Goal: Transaction & Acquisition: Obtain resource

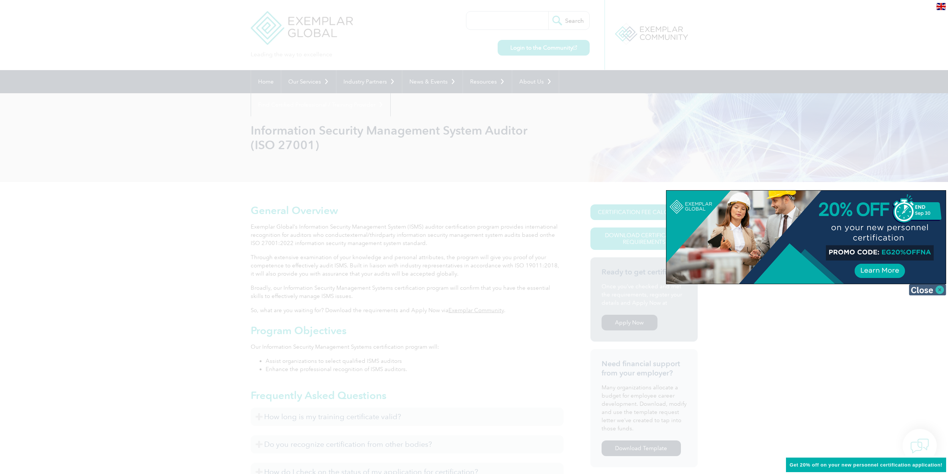
click at [937, 289] on img at bounding box center [927, 289] width 37 height 11
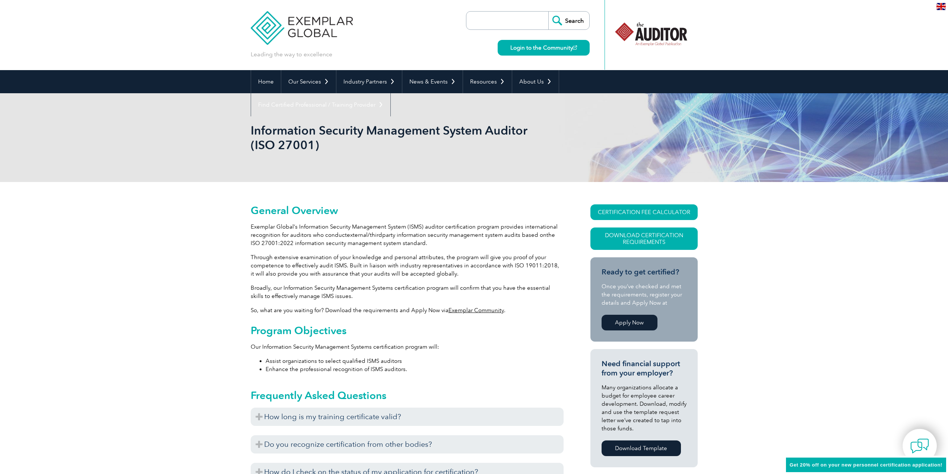
click at [865, 465] on span "Get 20% off on your new personnel certification application!" at bounding box center [866, 465] width 153 height 6
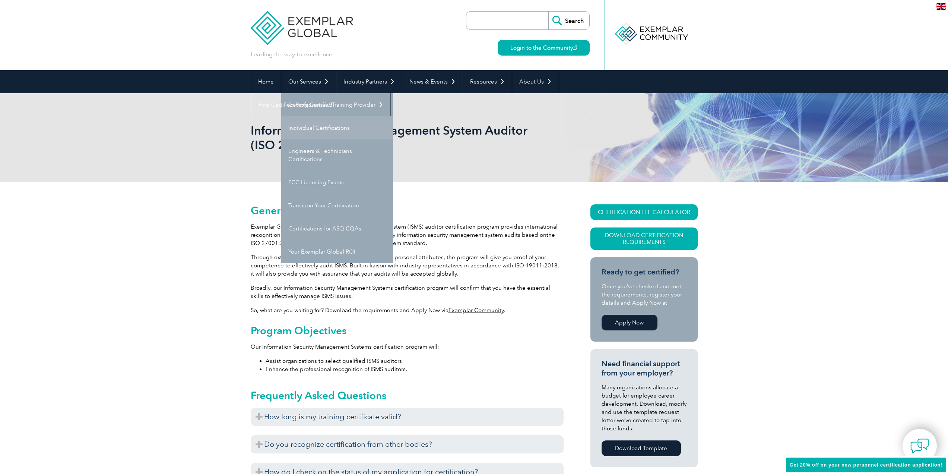
click at [328, 128] on link "Individual Certifications" at bounding box center [337, 127] width 112 height 23
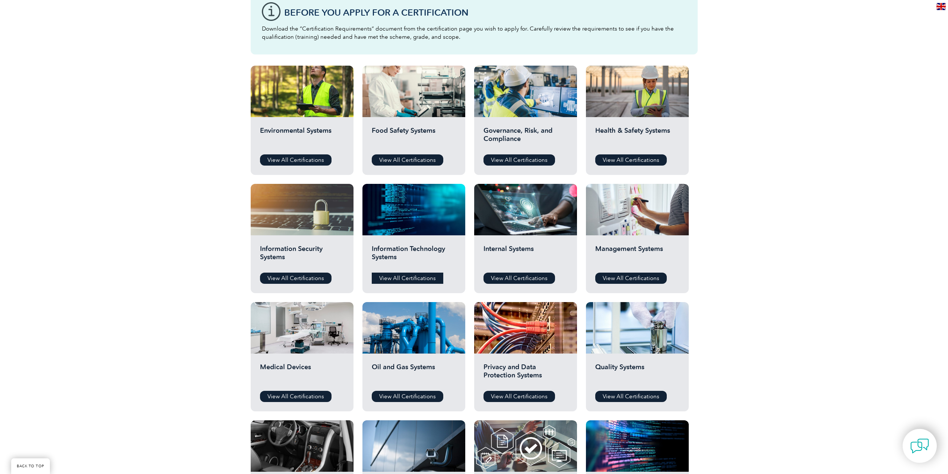
scroll to position [224, 0]
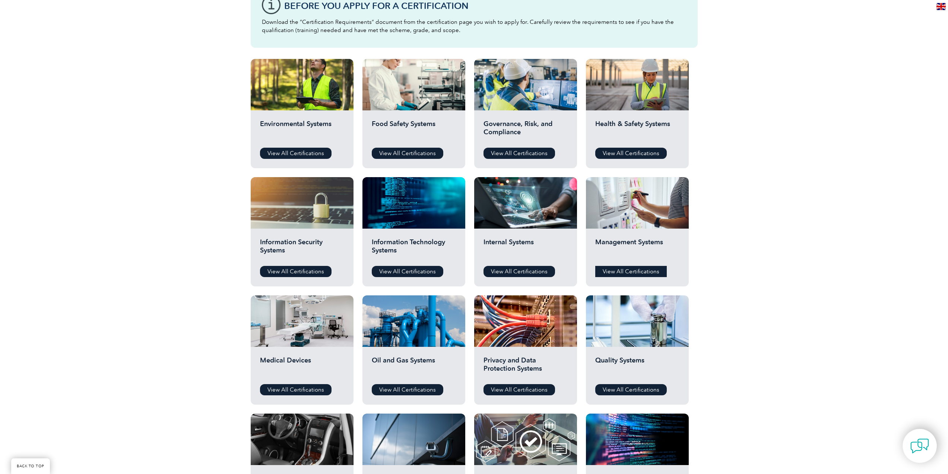
click at [614, 268] on link "View All Certifications" at bounding box center [631, 271] width 72 height 11
click at [303, 273] on link "View All Certifications" at bounding box center [296, 271] width 72 height 11
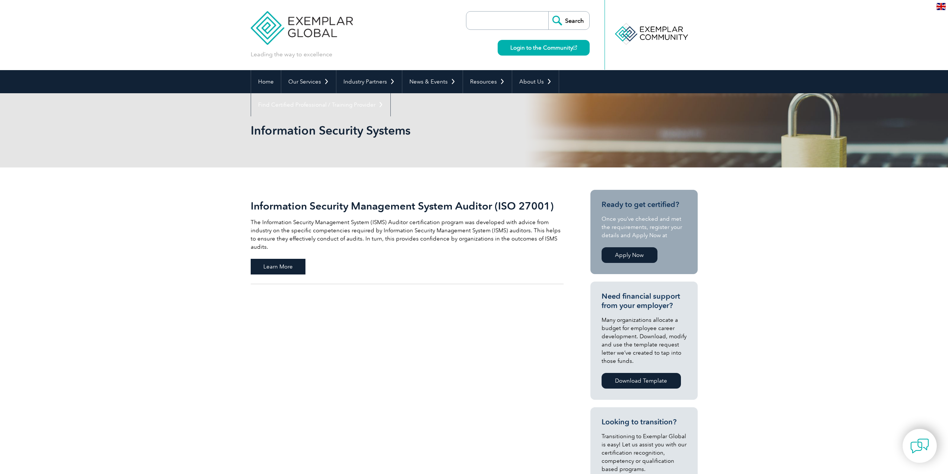
click at [274, 262] on span "Learn More" at bounding box center [278, 267] width 55 height 16
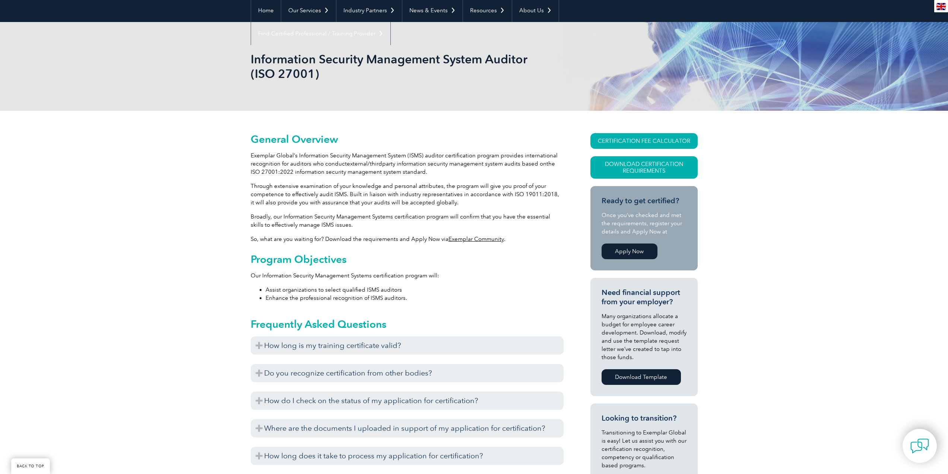
scroll to position [75, 0]
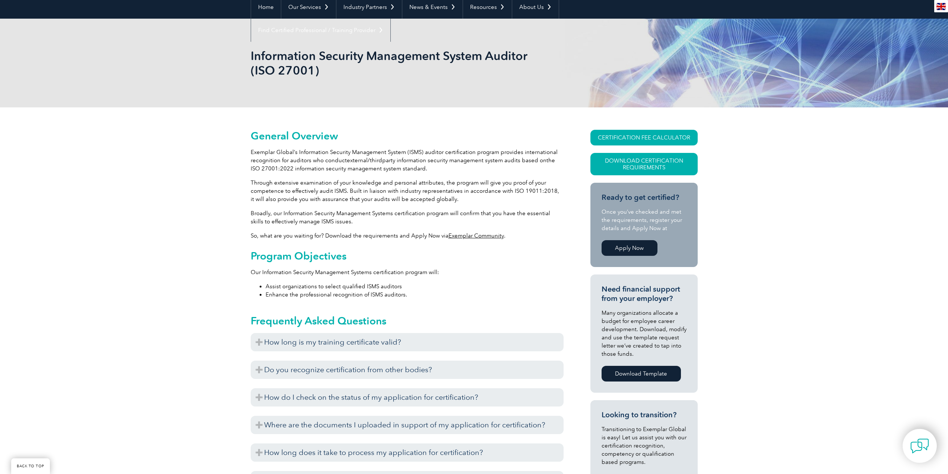
click at [479, 237] on link "Exemplar Community" at bounding box center [477, 235] width 56 height 7
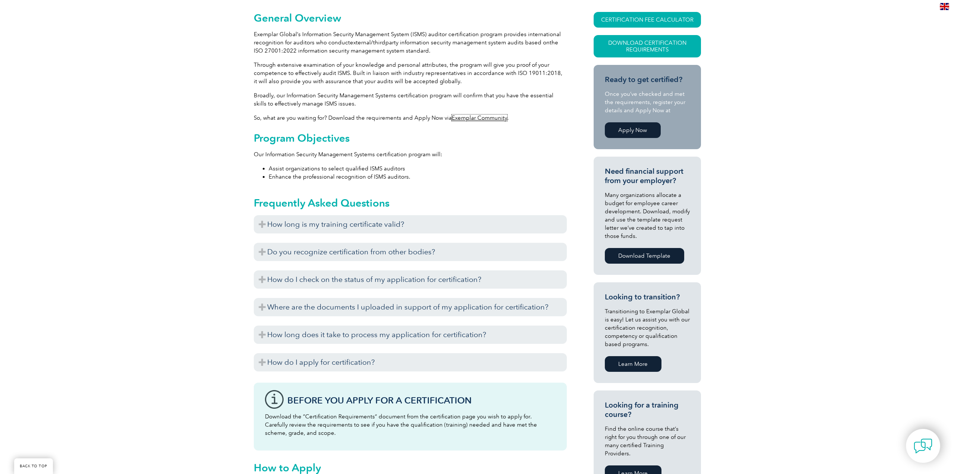
scroll to position [149, 0]
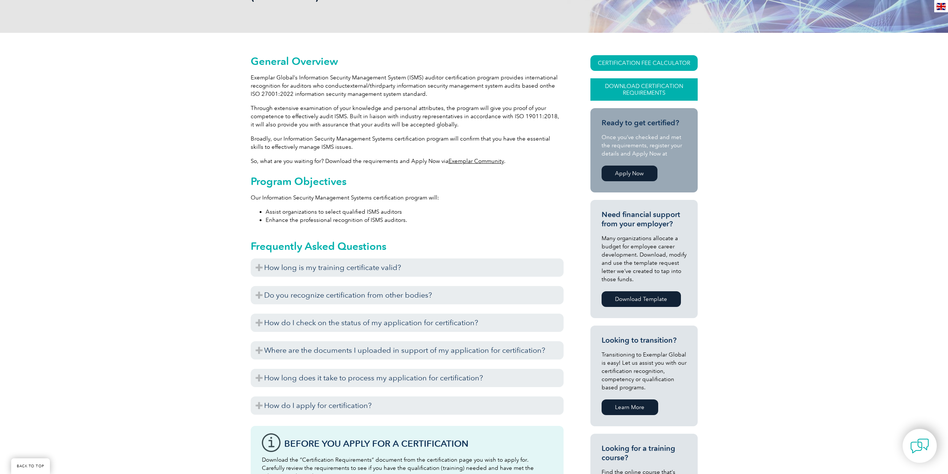
click at [652, 93] on link "Download Certification Requirements" at bounding box center [644, 89] width 107 height 22
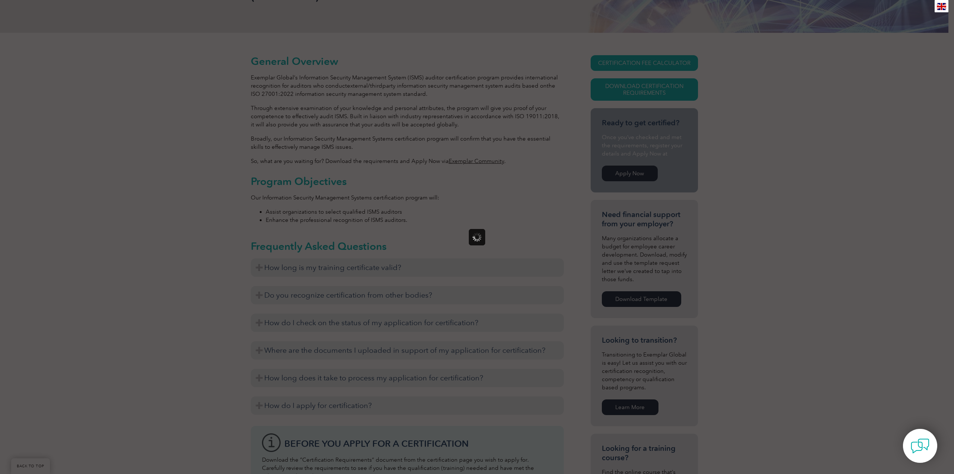
scroll to position [0, 0]
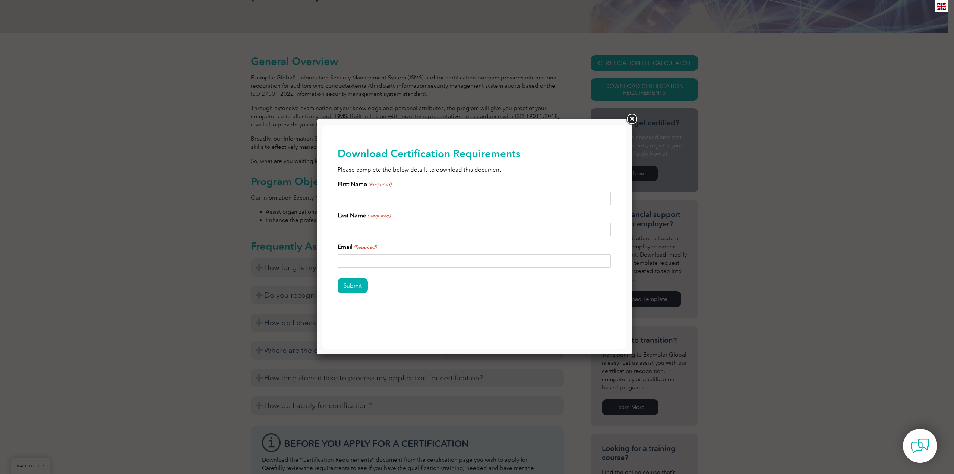
click at [391, 196] on input "First Name (Required)" at bounding box center [475, 198] width 274 height 13
type input "[PERSON_NAME]"
type input "[EMAIL_ADDRESS][DOMAIN_NAME]"
click at [358, 285] on input "Submit" at bounding box center [353, 286] width 30 height 16
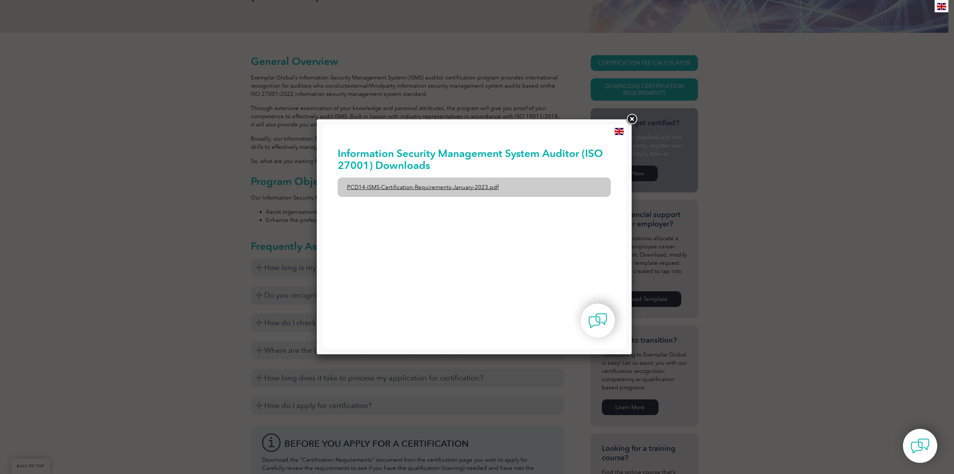
click at [484, 186] on link "PCD14-ISMS-Certification-Requirements-January-2023.pdf" at bounding box center [475, 186] width 274 height 19
click at [634, 117] on link at bounding box center [631, 119] width 13 height 13
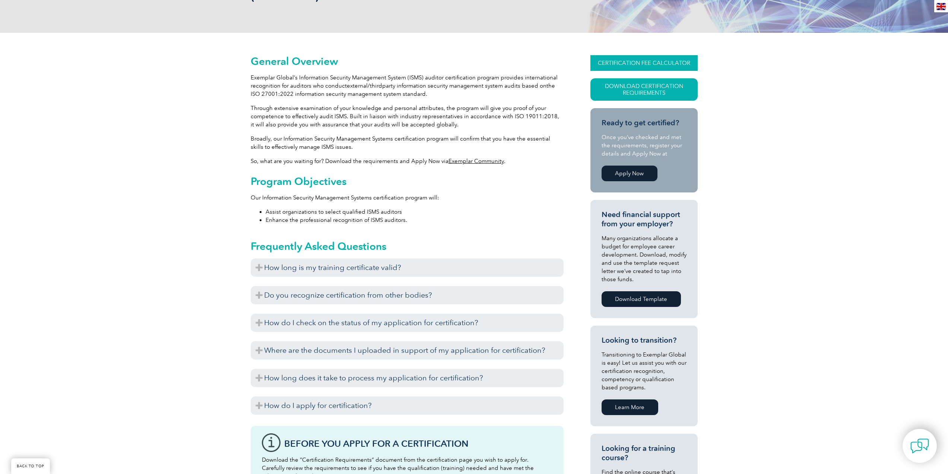
click at [641, 66] on link "CERTIFICATION FEE CALCULATOR" at bounding box center [644, 63] width 107 height 16
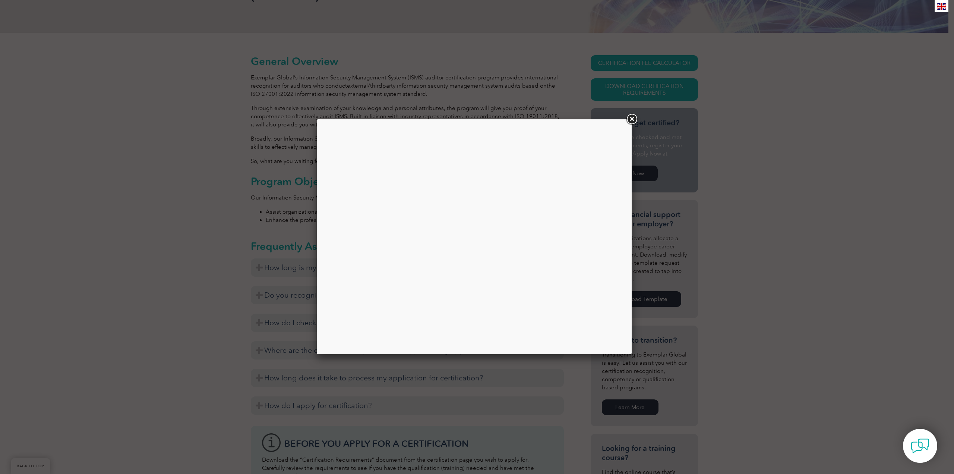
click at [632, 119] on link at bounding box center [631, 119] width 13 height 13
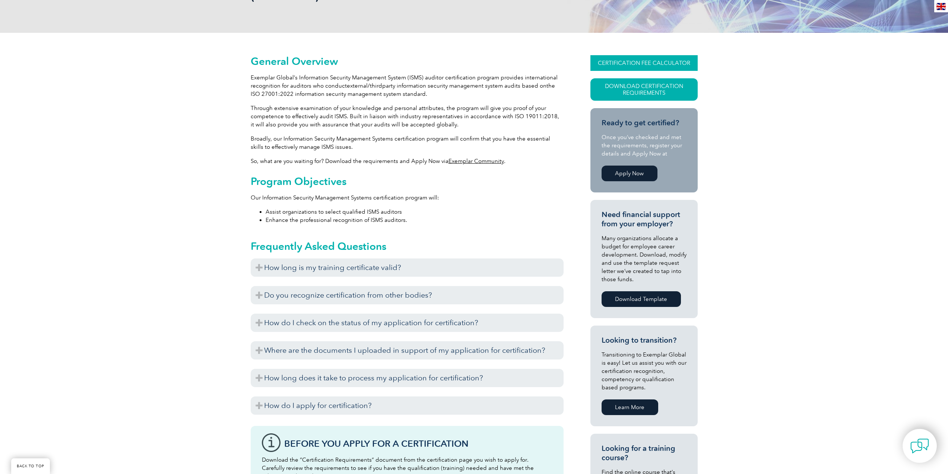
click at [638, 60] on link "CERTIFICATION FEE CALCULATOR" at bounding box center [644, 63] width 107 height 16
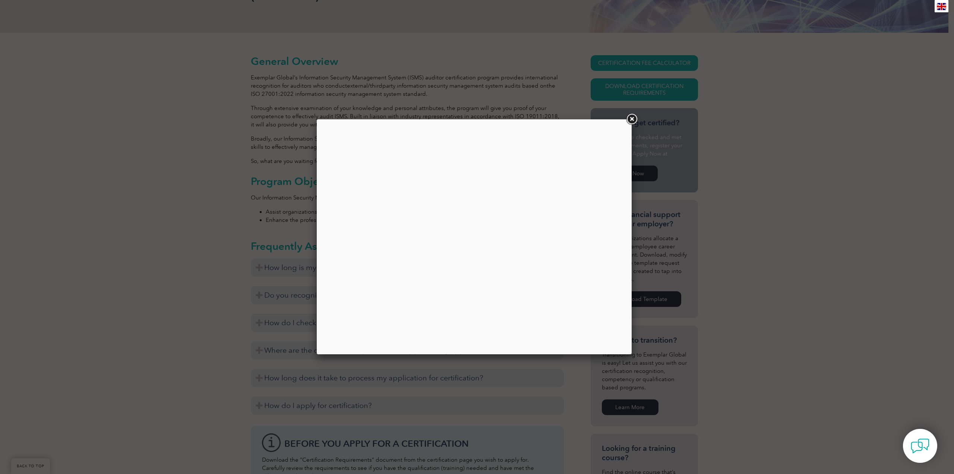
click at [633, 118] on link at bounding box center [631, 119] width 13 height 13
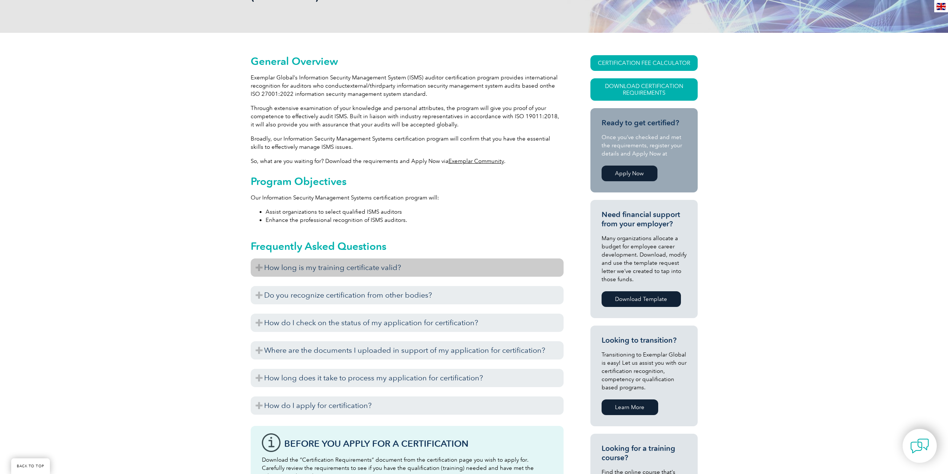
click at [451, 267] on h3 "How long is my training certificate valid?" at bounding box center [407, 267] width 313 height 18
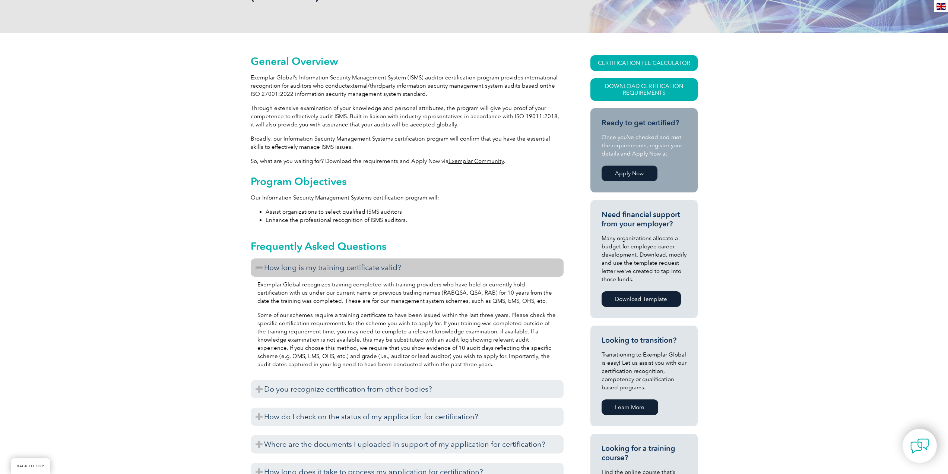
click at [451, 267] on h3 "How long is my training certificate valid?" at bounding box center [407, 267] width 313 height 18
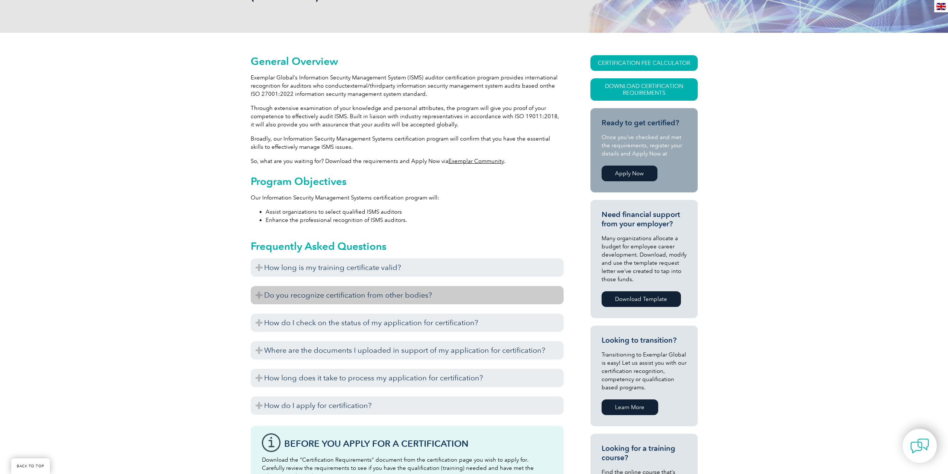
click at [443, 293] on h3 "Do you recognize certification from other bodies?" at bounding box center [407, 295] width 313 height 18
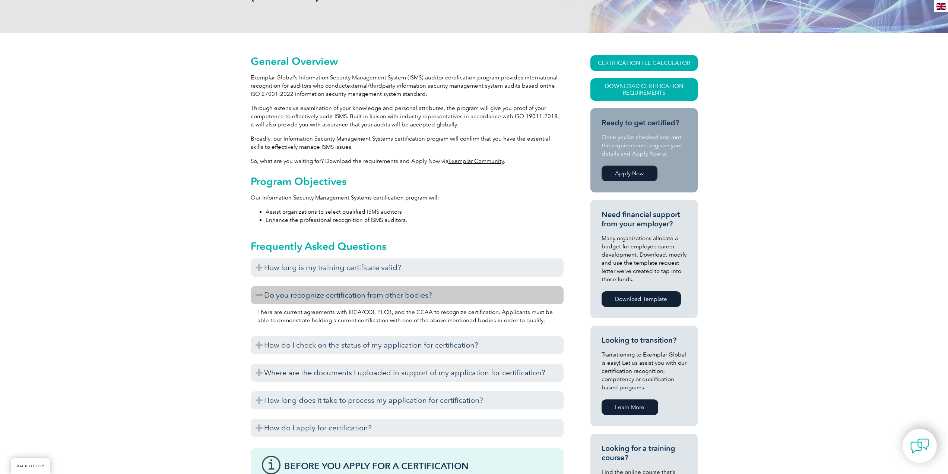
click at [443, 293] on h3 "Do you recognize certification from other bodies?" at bounding box center [407, 295] width 313 height 18
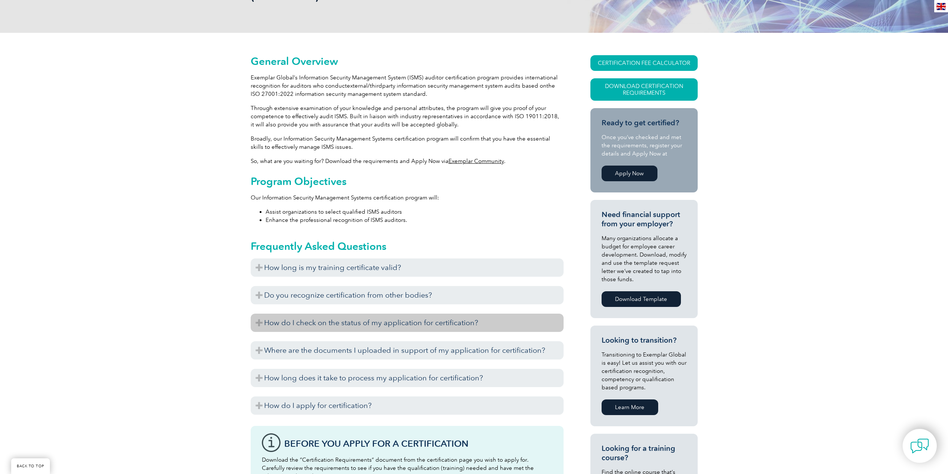
click at [448, 320] on h3 "How do I check on the status of my application for certification?" at bounding box center [407, 322] width 313 height 18
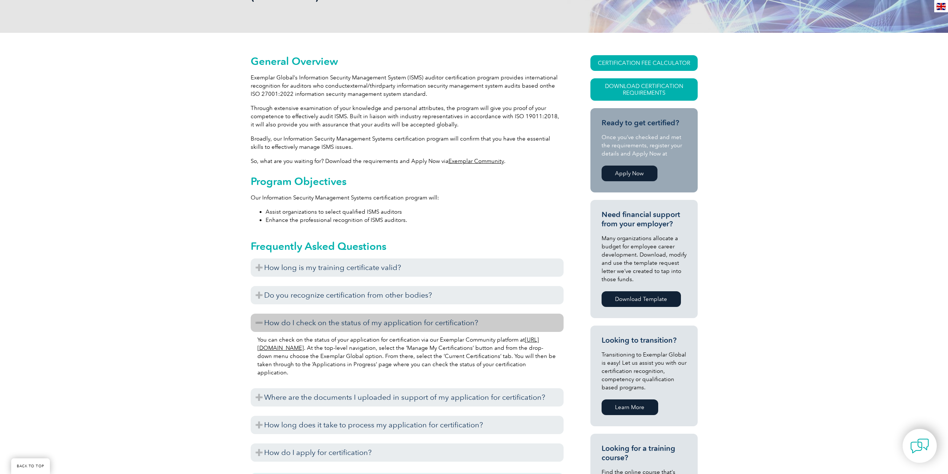
click at [448, 320] on h3 "How do I check on the status of my application for certification?" at bounding box center [407, 322] width 313 height 18
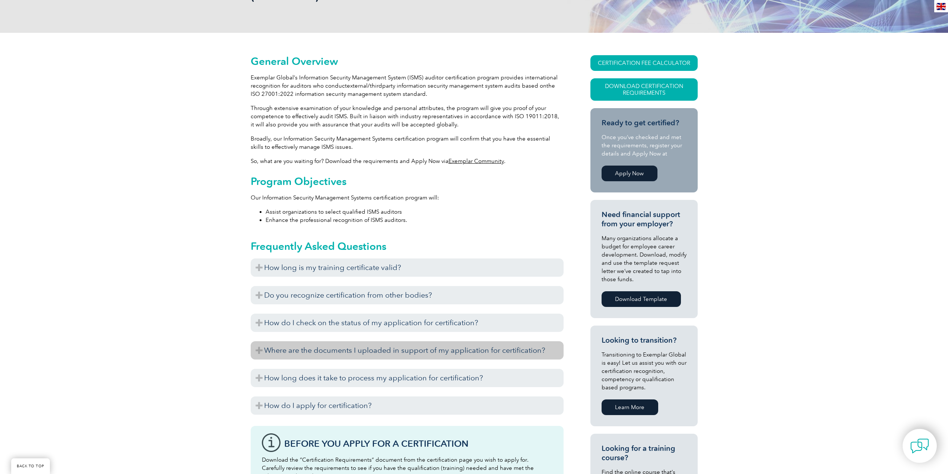
click at [426, 350] on h3 "Where are the documents I uploaded in support of my application for certificati…" at bounding box center [407, 350] width 313 height 18
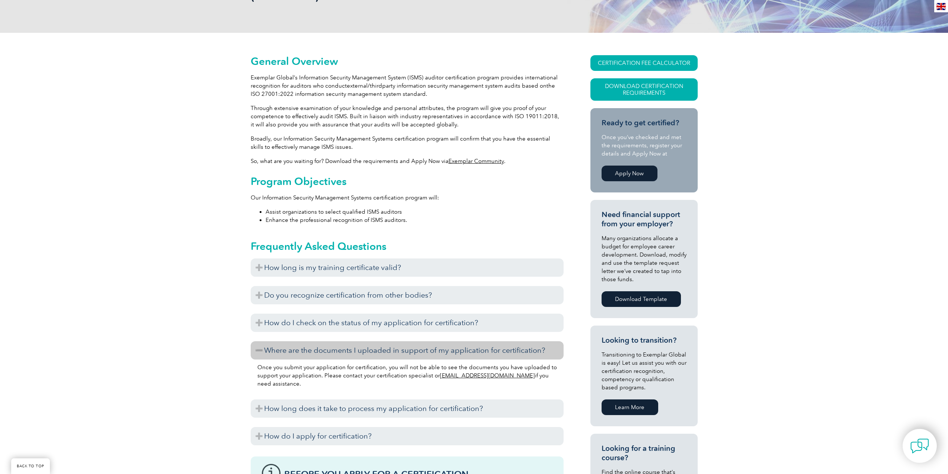
click at [426, 350] on h3 "Where are the documents I uploaded in support of my application for certificati…" at bounding box center [407, 350] width 313 height 18
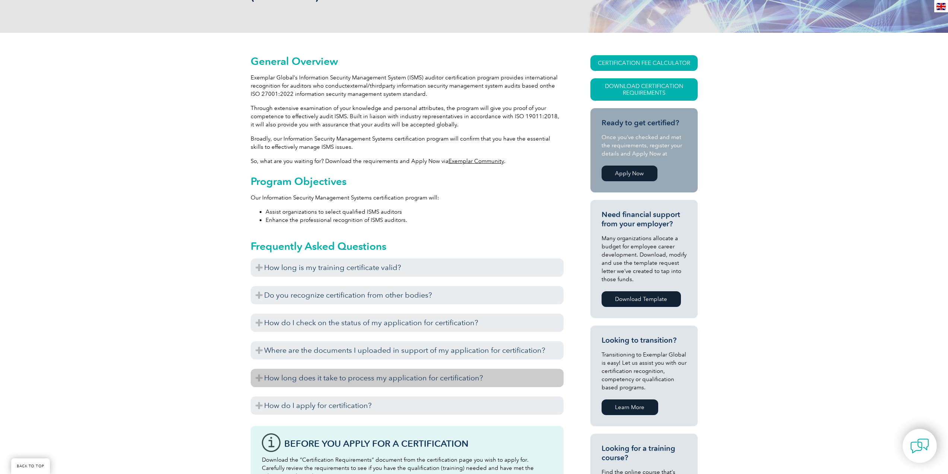
click at [398, 377] on h3 "How long does it take to process my application for certification?" at bounding box center [407, 378] width 313 height 18
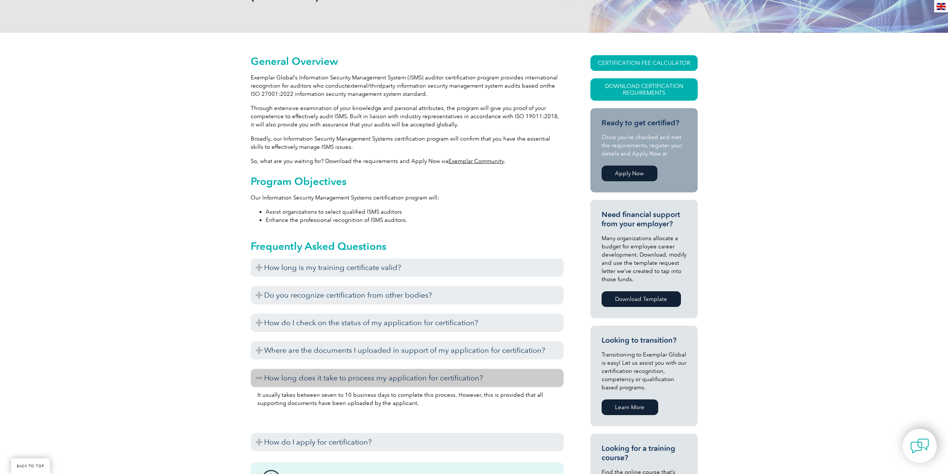
click at [398, 377] on h3 "How long does it take to process my application for certification?" at bounding box center [407, 378] width 313 height 18
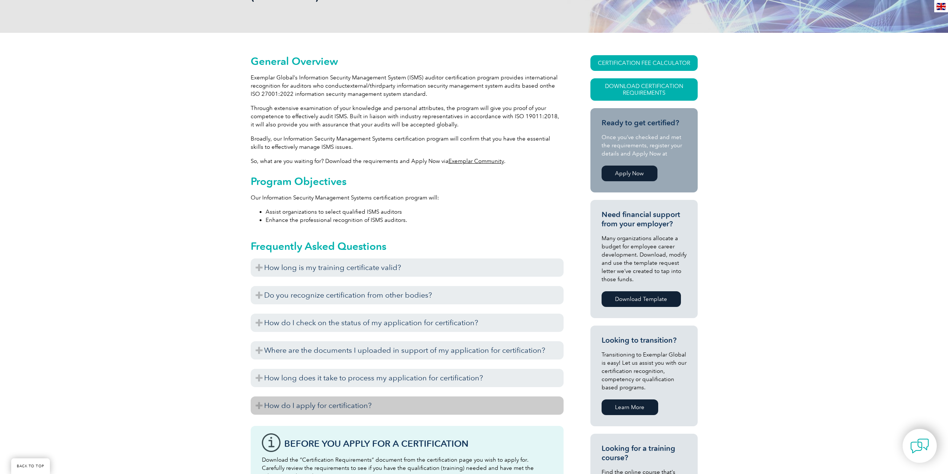
click at [407, 402] on h3 "How do I apply for certification?" at bounding box center [407, 405] width 313 height 18
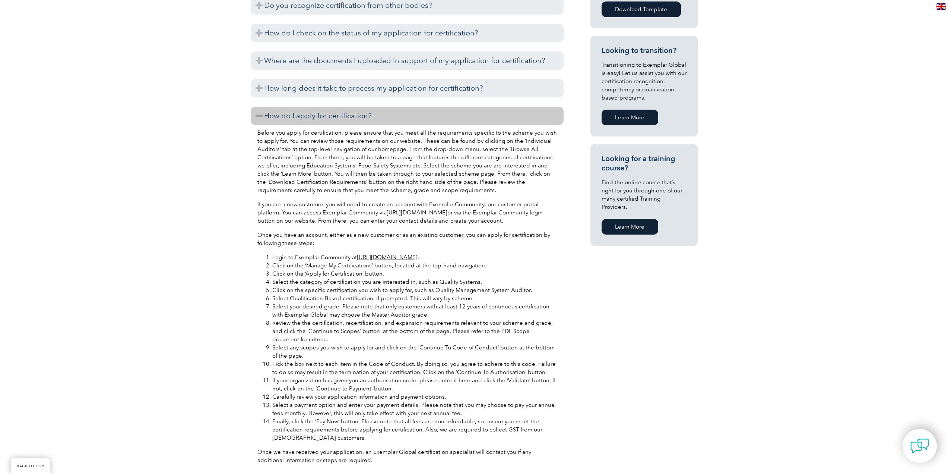
scroll to position [522, 0]
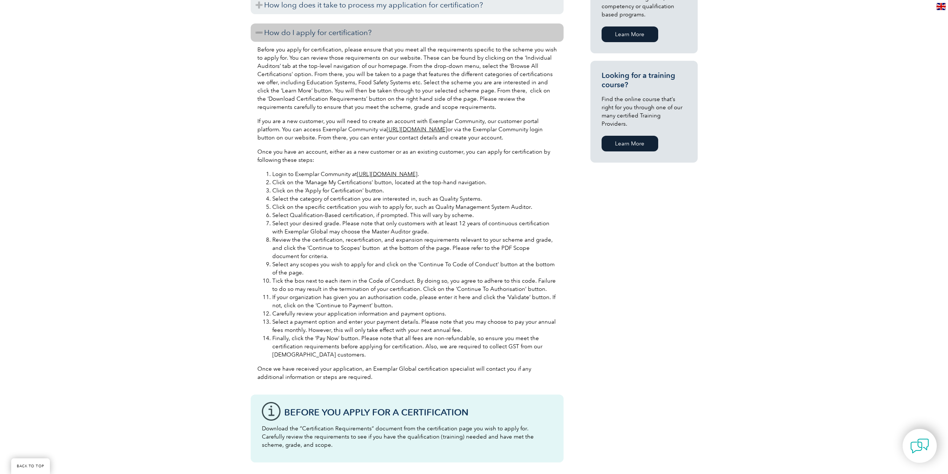
click at [413, 173] on link "[URL][DOMAIN_NAME]" at bounding box center [387, 174] width 61 height 7
